Goal: Find specific page/section: Find specific page/section

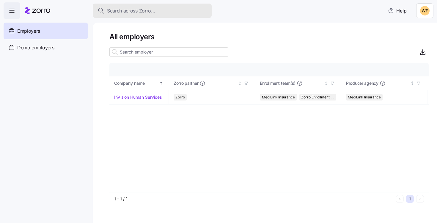
click at [126, 9] on span "Search across Zorro..." at bounding box center [131, 10] width 48 height 7
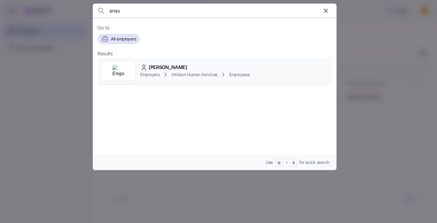
type input "anas"
click at [190, 67] on div "[PERSON_NAME]" at bounding box center [194, 67] width 109 height 7
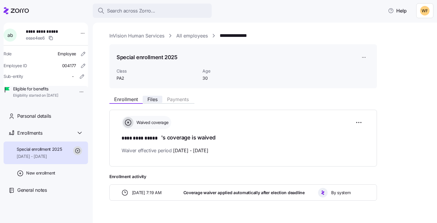
click at [149, 98] on span "Files" at bounding box center [152, 99] width 10 height 5
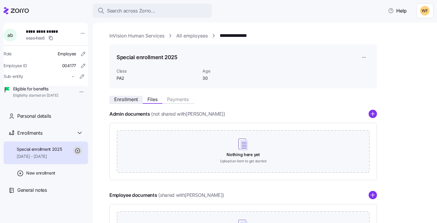
click at [130, 99] on span "Enrollment" at bounding box center [126, 99] width 24 height 5
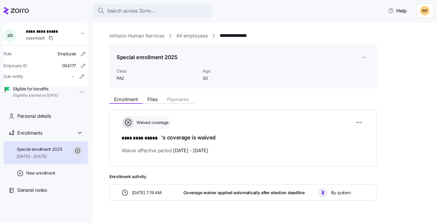
scroll to position [13, 0]
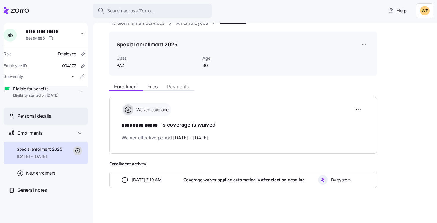
click at [62, 120] on div "Personal details" at bounding box center [50, 115] width 66 height 7
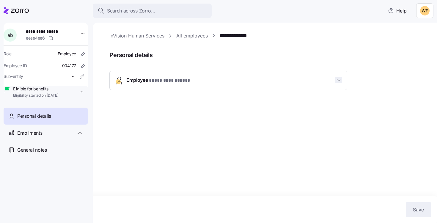
click at [340, 79] on icon "button" at bounding box center [338, 80] width 6 height 6
